Goal: Check status: Check status

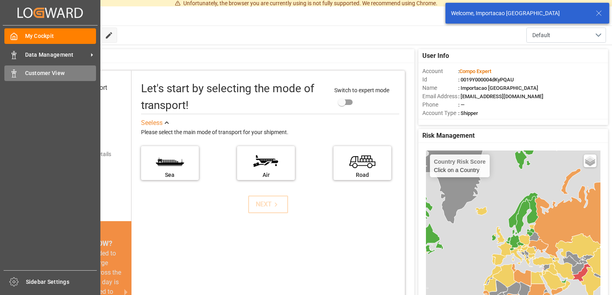
click at [18, 73] on div "Customer View Customer View" at bounding box center [50, 73] width 92 height 16
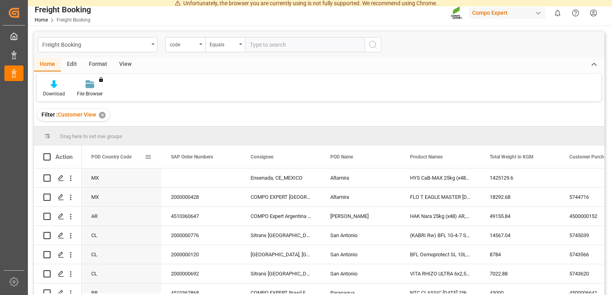
click at [147, 155] on span at bounding box center [148, 156] width 7 height 7
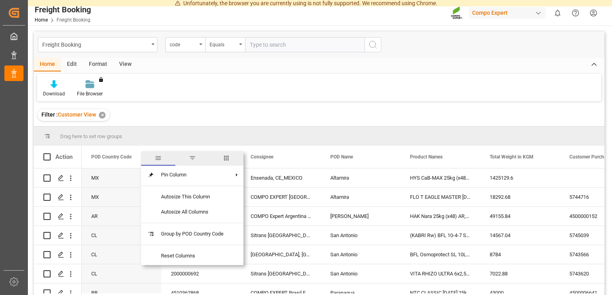
click at [194, 157] on span "filter" at bounding box center [192, 157] width 7 height 7
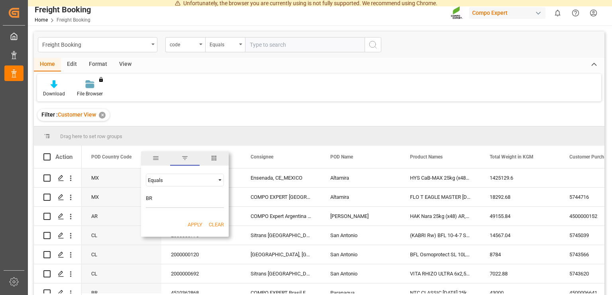
type input "BR"
click at [192, 226] on button "Apply" at bounding box center [195, 224] width 15 height 8
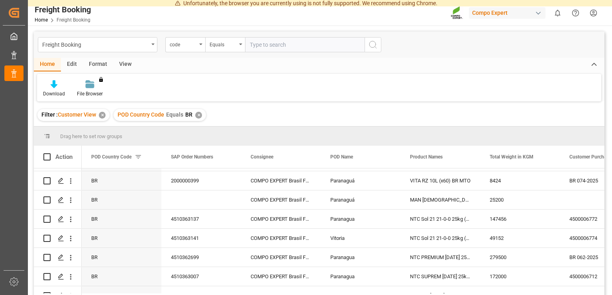
scroll to position [91, 0]
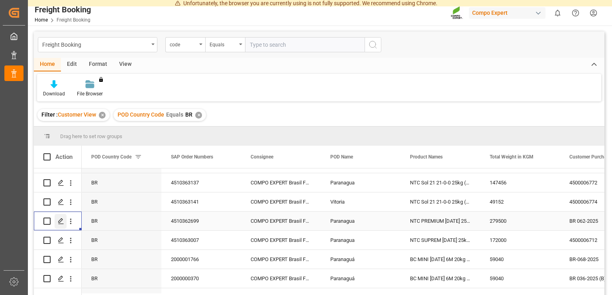
click at [61, 218] on div "Press SPACE to select this row." at bounding box center [61, 221] width 12 height 15
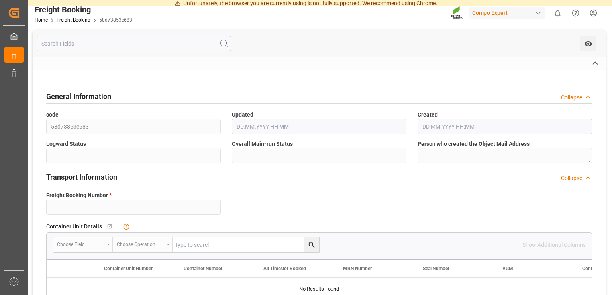
type input "14050620"
type textarea "BR 062-2025"
type input "4510362699"
type textarea "47585047; 47585051; 47585045; 47585046; 47585050; 47585042; 47585043; 47585049;…"
type textarea "Z1"
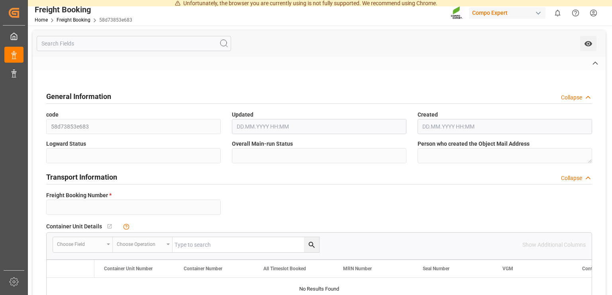
type input "[DATE] 00:00"
type input "MAEU"
type input "258245867"
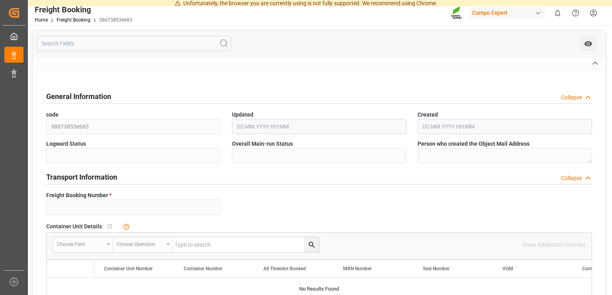
type input "[DATE] 00:00"
type input "MAERSK LA PAZ"
type input "9526899"
type input "[DATE] 13:45"
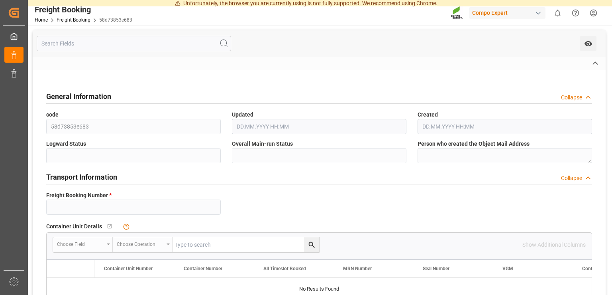
type input "[DATE] 10:00"
type input "MAERSK LA PAZ"
type input "9526899"
type input "BEANR"
type input "[GEOGRAPHIC_DATA]"
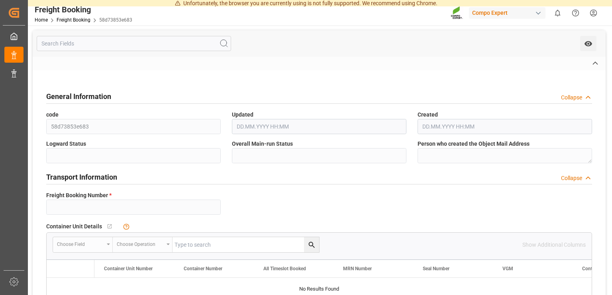
type input "BRPNG"
type input "Paranagua"
type textarea "CIF"
type textarea "NTC PREMIUM [DATE] 25kg (x42) INT MTO"
type textarea "2566614899"
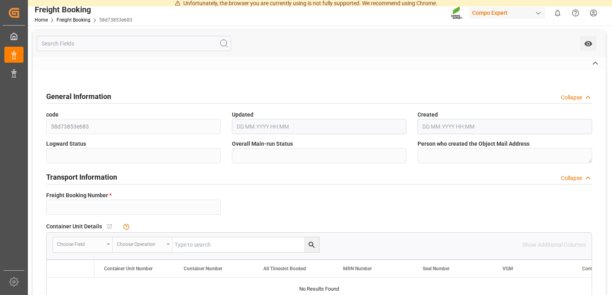
type input "260"
type input "[DATE] 11:10"
type input "[DATE] 13:22"
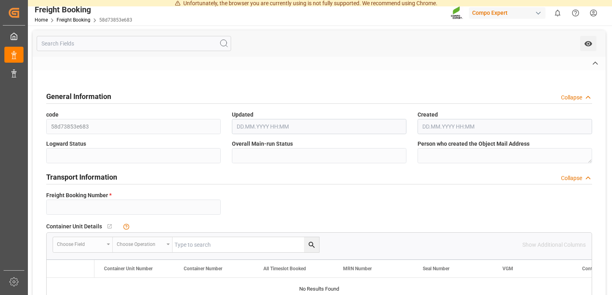
type input "[DATE] 13:22"
type input "279500"
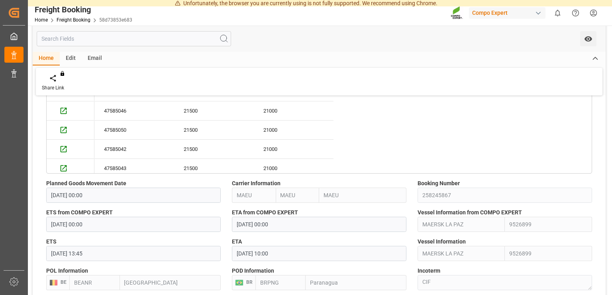
scroll to position [583, 0]
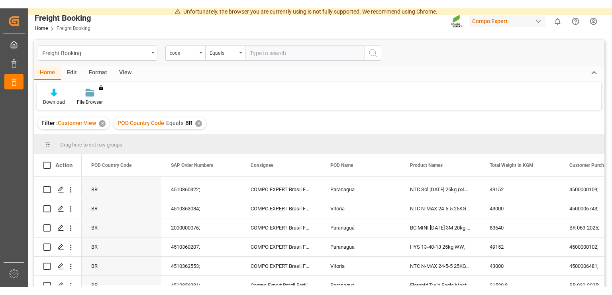
scroll to position [839, 0]
